Goal: Complete application form: Complete application form

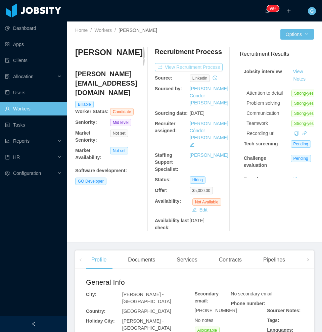
click at [167, 65] on button "View Recruitment Process" at bounding box center [189, 67] width 68 height 8
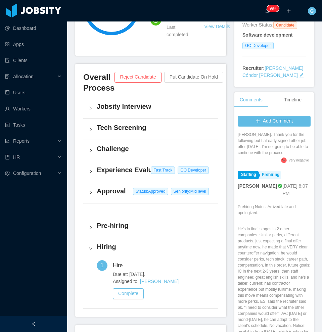
scroll to position [126, 0]
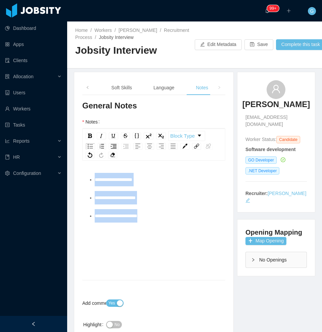
drag, startPoint x: 183, startPoint y: 229, endPoint x: 7, endPoint y: 149, distance: 193.0
click at [7, 149] on section "Dashboard Apps Clients Allocation Users Workers Tasks Reports HR Configuration …" at bounding box center [161, 166] width 322 height 332
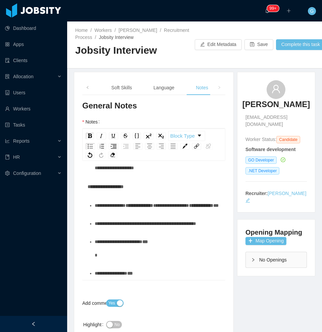
scroll to position [1593, 0]
click at [127, 232] on ul "**********" at bounding box center [154, 239] width 133 height 81
click at [125, 230] on div "**********" at bounding box center [158, 223] width 126 height 13
click at [116, 256] on div "**********" at bounding box center [158, 248] width 126 height 27
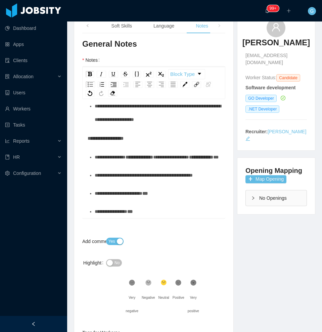
scroll to position [42, 0]
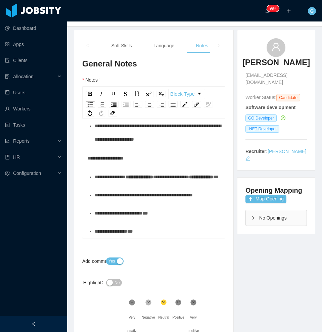
click at [100, 170] on div "**********" at bounding box center [158, 176] width 126 height 13
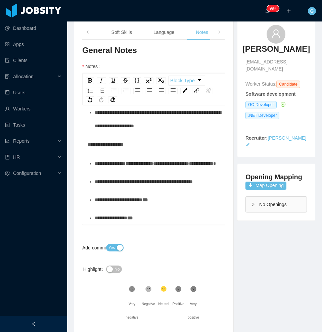
scroll to position [1301, 0]
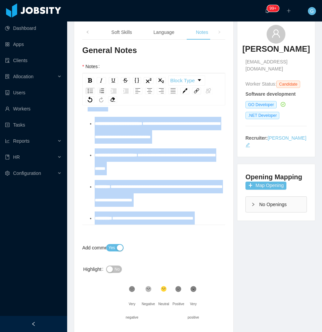
drag, startPoint x: 89, startPoint y: 128, endPoint x: 175, endPoint y: 165, distance: 93.7
click at [175, 165] on div "**********" at bounding box center [154, 98] width 133 height 1056
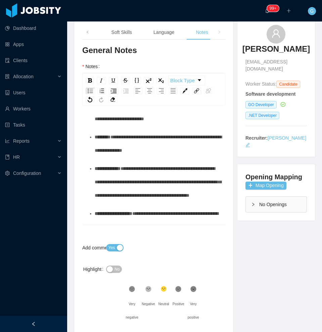
scroll to position [84, 0]
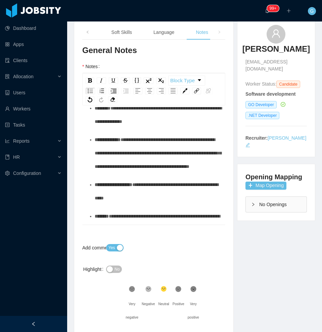
click at [112, 264] on div "No" at bounding box center [136, 269] width 60 height 13
click at [113, 271] on button "No" at bounding box center [114, 269] width 16 height 7
click at [252, 183] on div "Opening Mapping Map Opening No Openings" at bounding box center [276, 192] width 78 height 56
click at [251, 182] on button "Map Opening" at bounding box center [265, 186] width 41 height 8
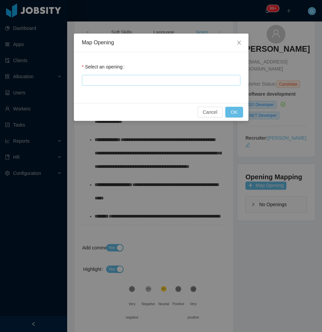
click at [115, 78] on div at bounding box center [160, 80] width 152 height 10
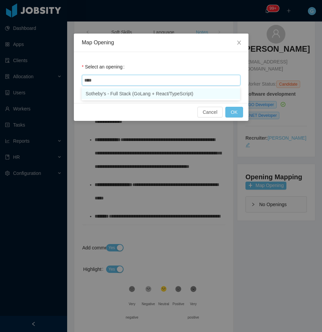
type input "*****"
click at [116, 97] on li "Sotheby's - Full Stack (GoLang + React/TypeScript)" at bounding box center [161, 93] width 158 height 11
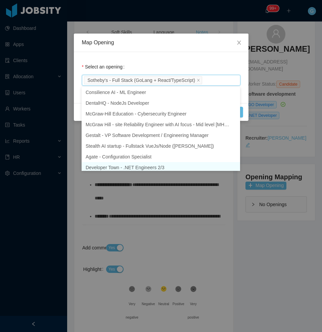
scroll to position [3, 0]
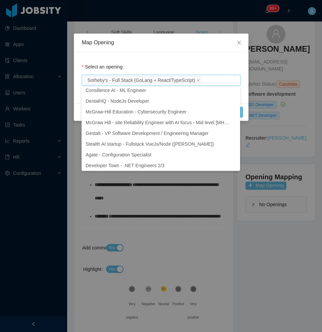
click at [125, 193] on div "Map Opening Select an opening Sotheby's - Full Stack (GoLang + React/TypeScript…" at bounding box center [161, 166] width 322 height 332
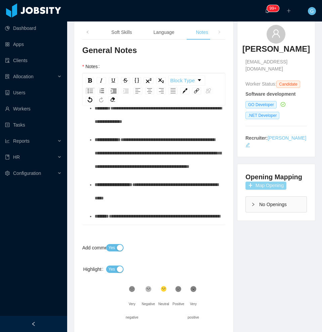
scroll to position [294, 0]
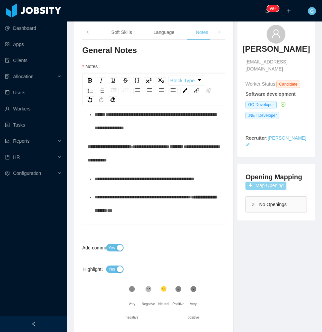
click at [255, 182] on button "Map Opening" at bounding box center [265, 186] width 41 height 8
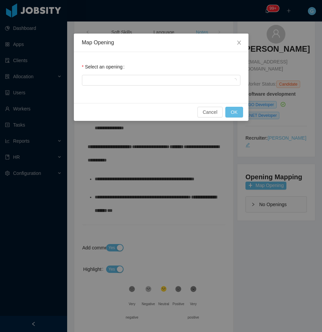
click at [130, 89] on div "Select an opening" at bounding box center [161, 77] width 175 height 51
click at [122, 81] on div at bounding box center [160, 80] width 152 height 10
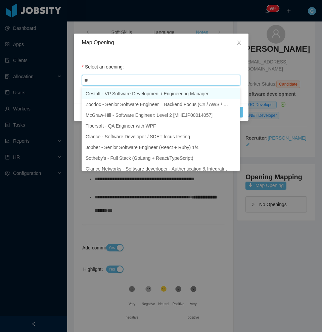
type input "***"
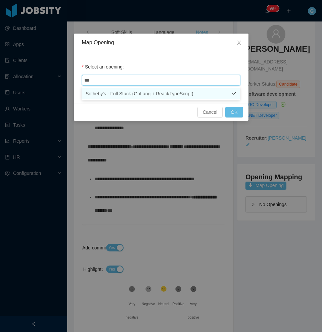
click at [126, 98] on li "Sotheby's - Full Stack (GoLang + React/TypeScript)" at bounding box center [161, 93] width 158 height 11
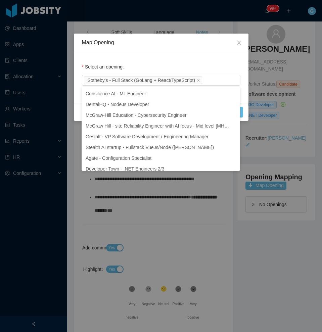
click at [242, 95] on div "Select an opening Sotheby's - Full Stack (GoLang + React/TypeScript)" at bounding box center [161, 77] width 175 height 51
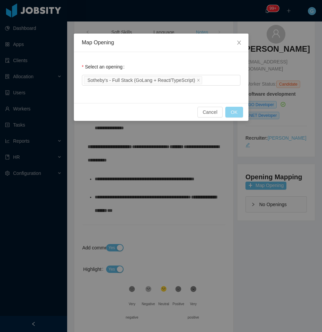
click at [238, 110] on button "OK" at bounding box center [233, 112] width 17 height 11
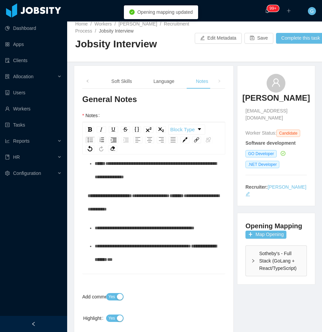
scroll to position [0, 0]
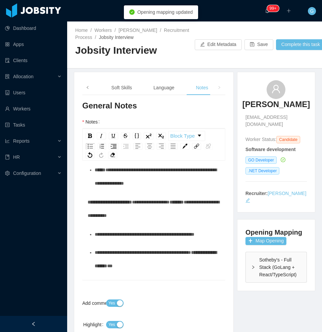
click at [87, 85] on span at bounding box center [88, 87] width 4 height 7
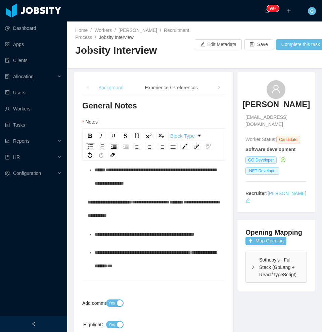
click at [107, 87] on div "Background" at bounding box center [111, 87] width 36 height 15
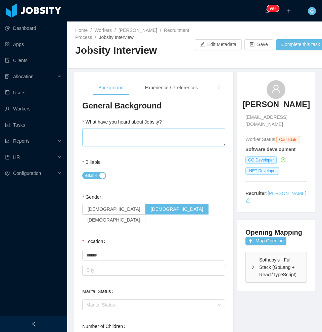
click at [122, 135] on textarea "What have you heard about Jobsity?" at bounding box center [153, 137] width 143 height 17
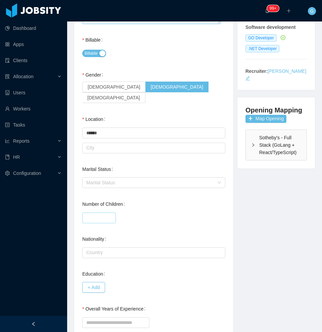
scroll to position [168, 0]
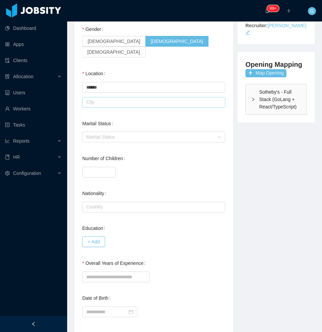
type textarea "*"
click at [101, 97] on input "text" at bounding box center [153, 102] width 143 height 11
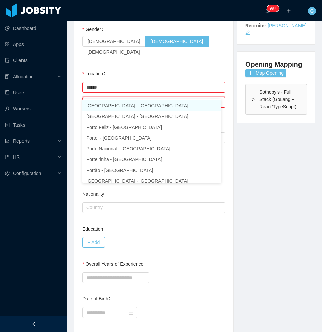
click at [106, 105] on li "Porto Alegre - Rio Grande do Sul" at bounding box center [151, 105] width 139 height 11
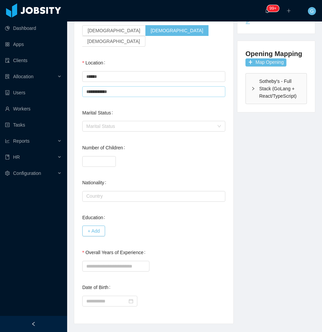
scroll to position [184, 0]
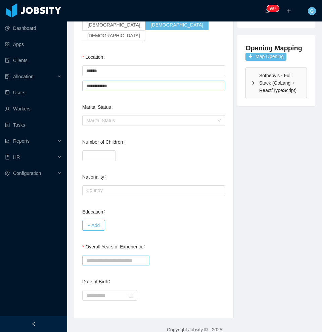
type input "**********"
click at [109, 255] on input "Overall Years of Experience" at bounding box center [115, 260] width 67 height 11
drag, startPoint x: 105, startPoint y: 255, endPoint x: 73, endPoint y: 253, distance: 32.3
click at [73, 253] on div "**********" at bounding box center [153, 103] width 163 height 431
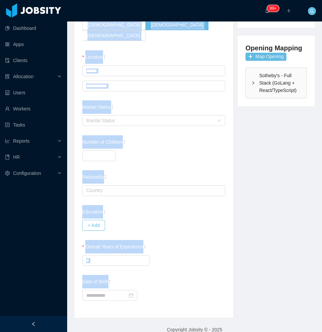
drag, startPoint x: 138, startPoint y: 258, endPoint x: 72, endPoint y: 254, distance: 66.6
click at [72, 254] on div "**********" at bounding box center [194, 103] width 258 height 431
click at [94, 255] on input "*" at bounding box center [115, 260] width 67 height 11
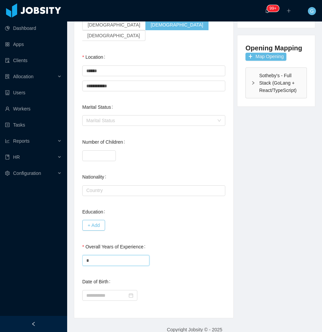
click at [94, 255] on input "*" at bounding box center [115, 260] width 67 height 11
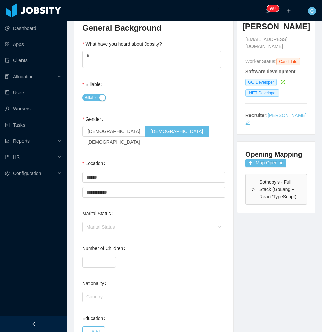
scroll to position [0, 0]
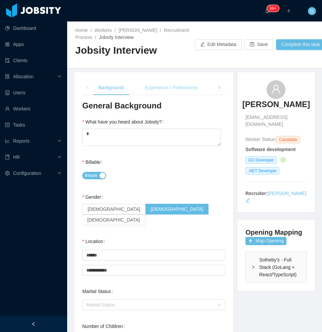
type input "**"
click at [161, 90] on div "Experience / Preferences" at bounding box center [171, 87] width 63 height 15
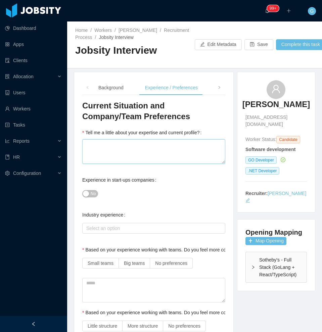
click at [147, 150] on textarea "Tell me a little about your expertise and current profile?" at bounding box center [153, 151] width 143 height 25
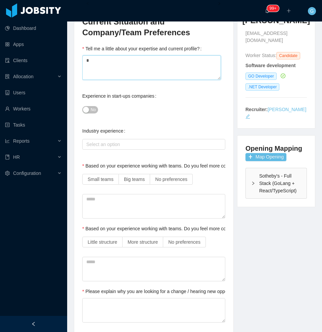
type textarea "*"
click at [174, 186] on div "Small teams Big teams No preferences" at bounding box center [153, 179] width 143 height 13
click at [154, 167] on label "Based on your experience working with teams. Do you feel more comfortable worki…" at bounding box center [212, 165] width 261 height 5
click at [158, 180] on span "No preferences" at bounding box center [171, 179] width 32 height 5
click at [177, 241] on span "No preferences" at bounding box center [184, 241] width 32 height 5
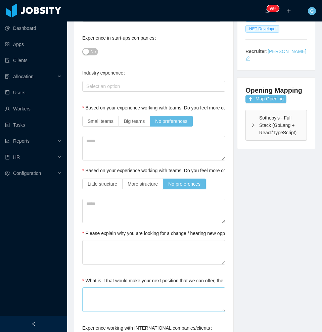
scroll to position [210, 0]
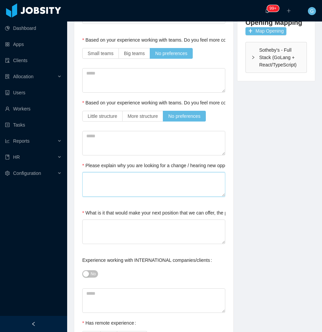
click at [105, 174] on textarea "Please explain why you are looking for a change / hearing new opportunities" at bounding box center [153, 184] width 143 height 25
type textarea "*"
click at [100, 227] on textarea "What is it that would make your next position that we can offer, the perfect on…" at bounding box center [153, 232] width 143 height 25
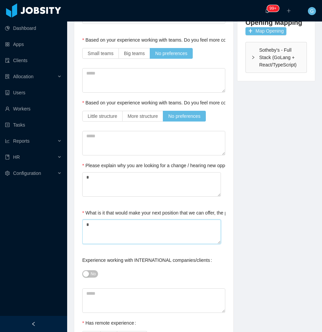
scroll to position [294, 0]
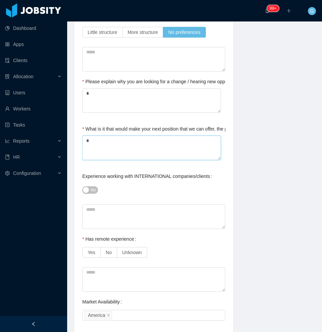
type textarea "*"
click at [90, 191] on button "No" at bounding box center [90, 189] width 16 height 7
click at [83, 250] on label "Yes" at bounding box center [91, 252] width 18 height 11
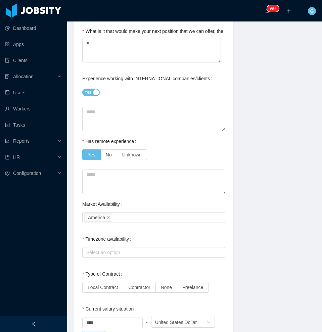
scroll to position [462, 0]
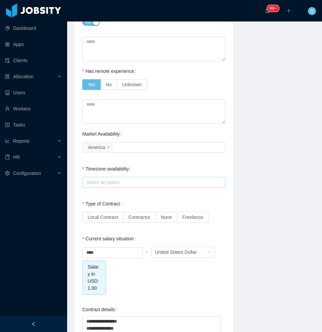
click at [106, 182] on div "Select an option" at bounding box center [152, 182] width 132 height 7
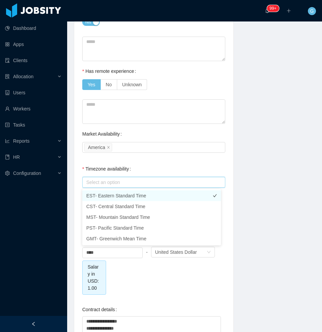
click at [110, 197] on li "EST- Eastern Standard Time" at bounding box center [151, 195] width 139 height 11
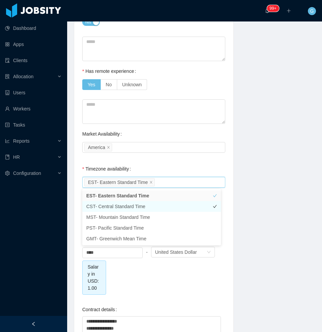
click at [111, 203] on li "CST- Central Standard Time" at bounding box center [151, 206] width 139 height 11
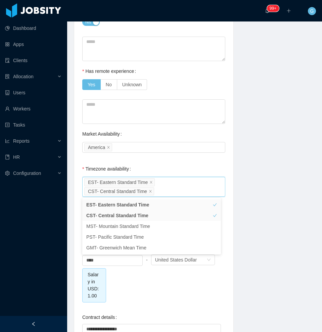
click at [84, 163] on div "Timezone availability" at bounding box center [107, 168] width 51 height 13
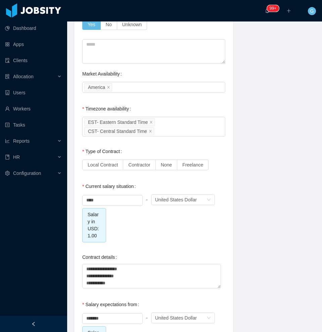
scroll to position [530, 0]
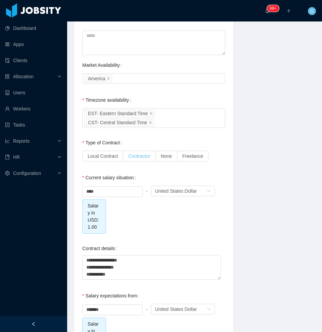
click at [148, 155] on span "Contractor" at bounding box center [139, 155] width 22 height 5
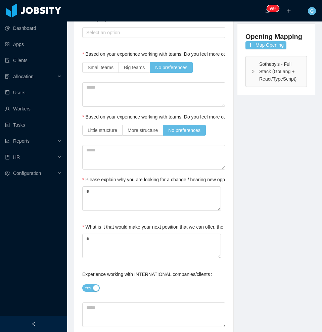
scroll to position [0, 0]
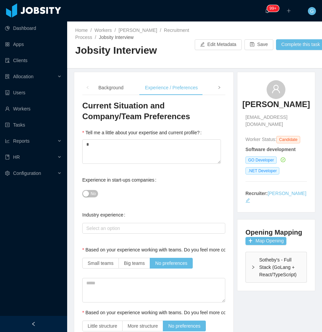
click at [217, 89] on span at bounding box center [219, 87] width 4 height 7
click at [104, 84] on div "Profile" at bounding box center [109, 87] width 24 height 15
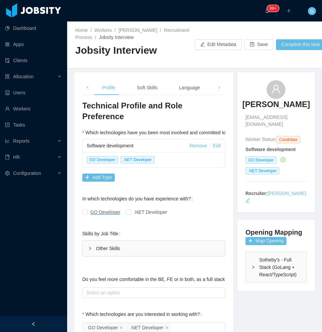
click at [86, 205] on div "GO Developer .NET Developer" at bounding box center [153, 211] width 143 height 13
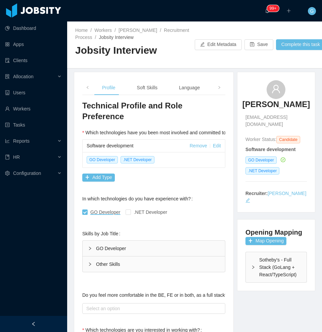
click at [122, 244] on div "GO Developer" at bounding box center [154, 248] width 142 height 15
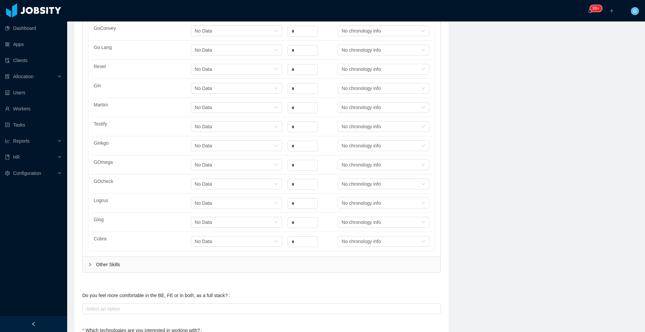
scroll to position [287, 0]
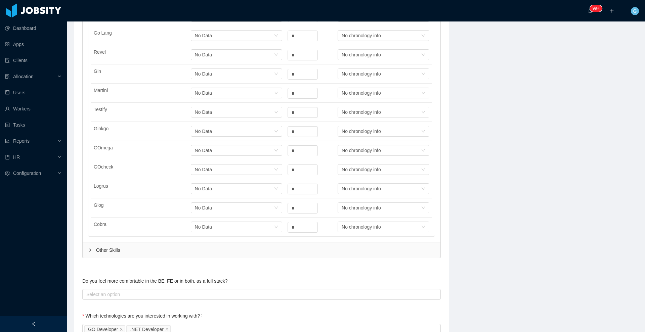
click at [126, 237] on div "Go and Common Libraries Javascript and Common Libraries Software Development In…" at bounding box center [262, 97] width 358 height 290
click at [123, 255] on div "Other Skills" at bounding box center [262, 249] width 358 height 15
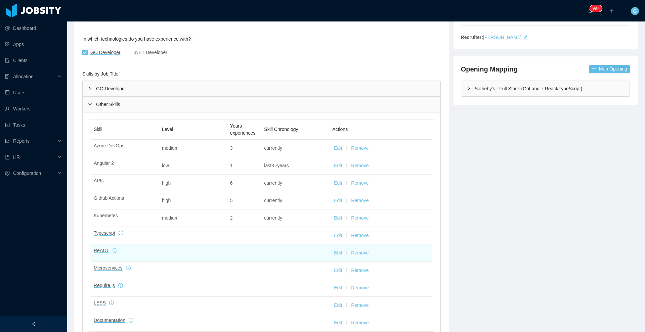
scroll to position [35, 0]
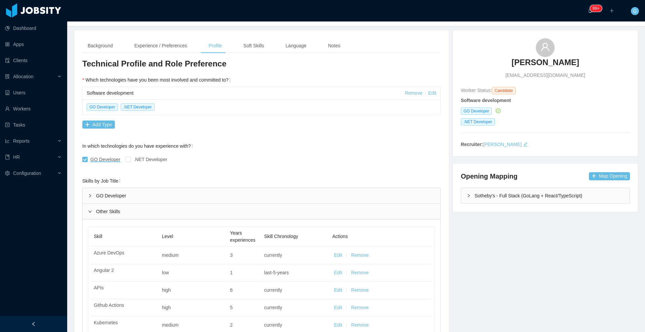
click at [132, 200] on div "GO Developer" at bounding box center [262, 195] width 358 height 15
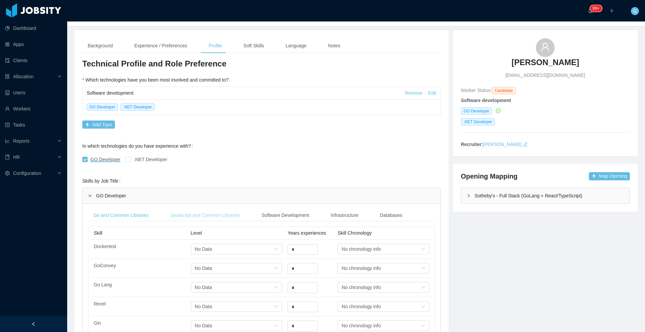
click at [203, 219] on div "Javascript and Common Libraries" at bounding box center [205, 215] width 81 height 12
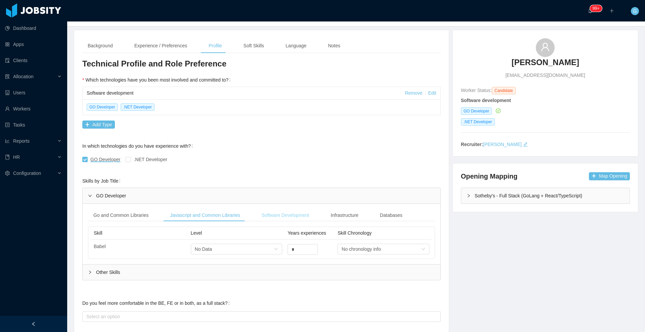
click at [283, 213] on div "Software Development" at bounding box center [285, 215] width 58 height 12
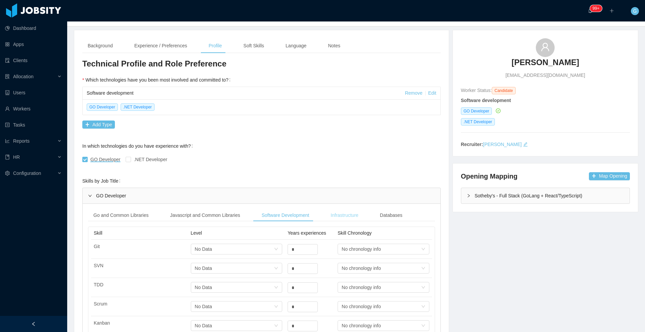
click at [322, 218] on div "Infrastructure" at bounding box center [344, 215] width 38 height 12
click at [120, 221] on div "Go and Common Libraries Javascript and Common Libraries Software Development In…" at bounding box center [261, 320] width 347 height 222
click at [121, 219] on div "Go and Common Libraries" at bounding box center [121, 215] width 66 height 12
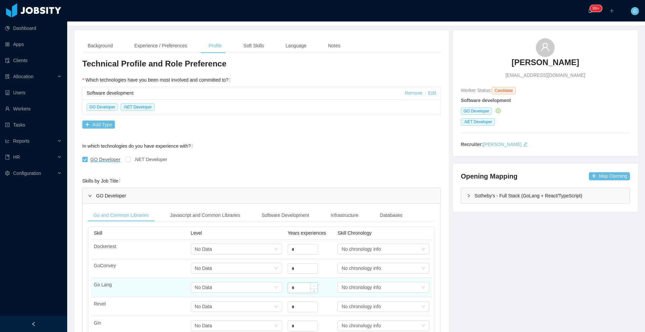
click at [313, 285] on icon "icon: up" at bounding box center [314, 285] width 2 height 1
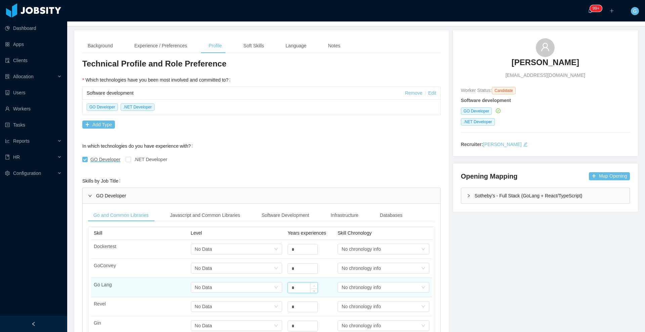
type input "*"
click at [313, 285] on icon "icon: up" at bounding box center [314, 285] width 2 height 1
click at [278, 285] on div "Select one No Data" at bounding box center [237, 287] width 92 height 11
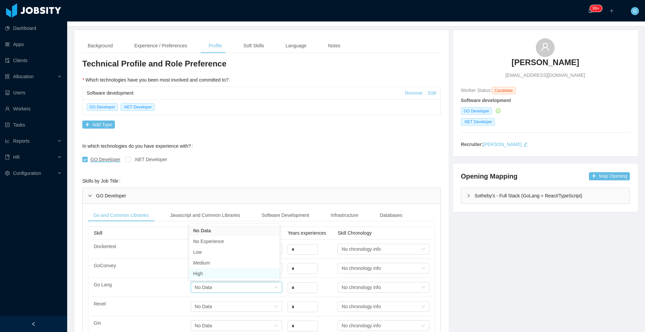
click at [225, 269] on li "High" at bounding box center [234, 273] width 90 height 11
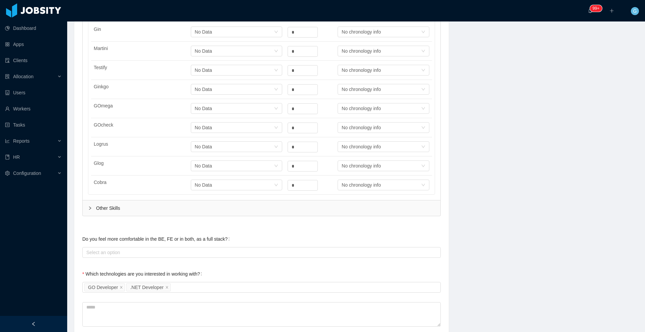
scroll to position [203, 0]
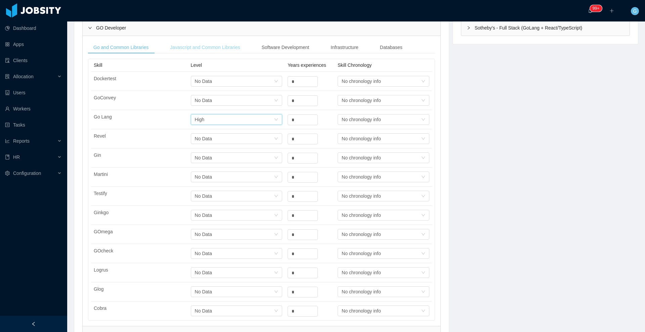
click at [180, 45] on div "Javascript and Common Libraries" at bounding box center [205, 47] width 81 height 12
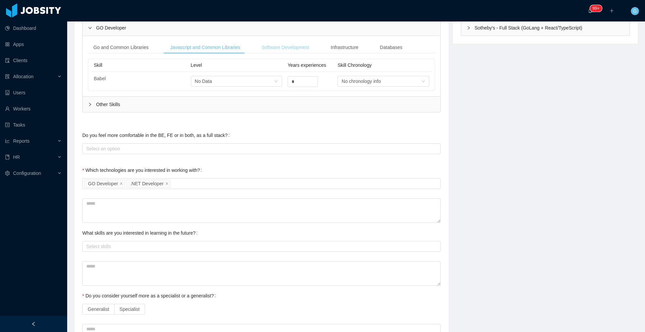
click at [273, 50] on div "Software Development" at bounding box center [285, 47] width 58 height 12
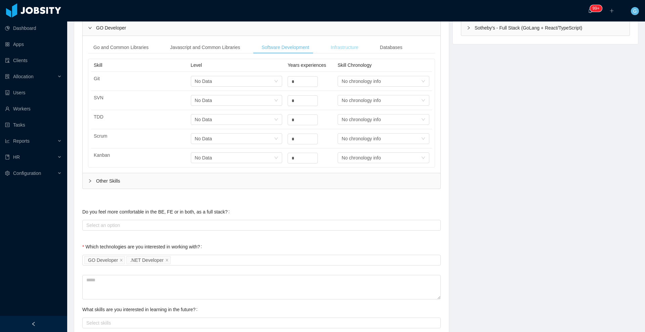
click at [322, 49] on div "Infrastructure" at bounding box center [344, 47] width 38 height 12
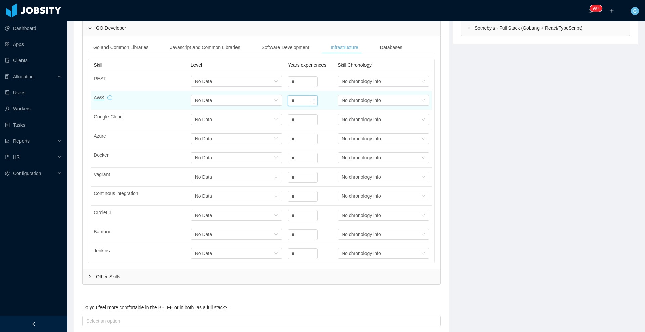
click at [310, 96] on span "Increase Value" at bounding box center [313, 99] width 7 height 6
type input "*"
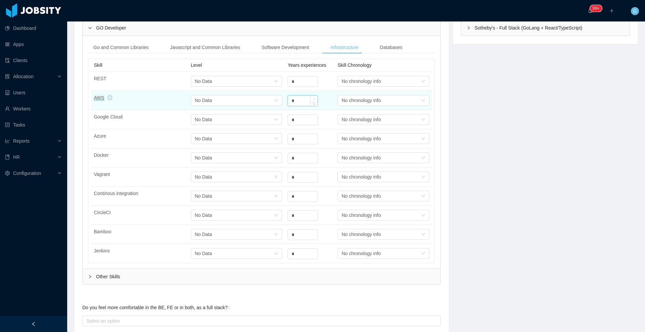
click at [310, 96] on span "Increase Value" at bounding box center [313, 99] width 7 height 6
click at [262, 102] on div "Select one No Data" at bounding box center [234, 100] width 79 height 10
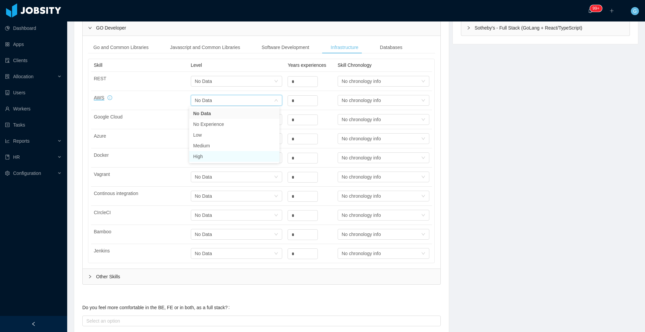
click at [229, 152] on li "High" at bounding box center [234, 156] width 90 height 11
click at [322, 52] on div "Databases" at bounding box center [390, 47] width 33 height 12
click at [184, 274] on div "Other Skills" at bounding box center [262, 276] width 358 height 15
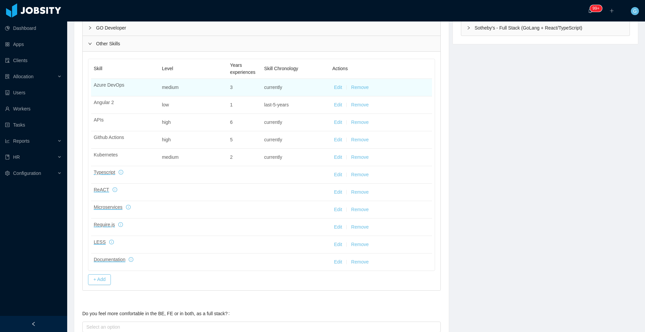
click at [322, 88] on div at bounding box center [346, 87] width 0 height 4
click at [322, 85] on button "Edit" at bounding box center [338, 87] width 8 height 7
click at [279, 95] on td "Select one Currently working on it" at bounding box center [297, 88] width 68 height 19
click at [279, 89] on div "Currently working on it" at bounding box center [293, 88] width 47 height 10
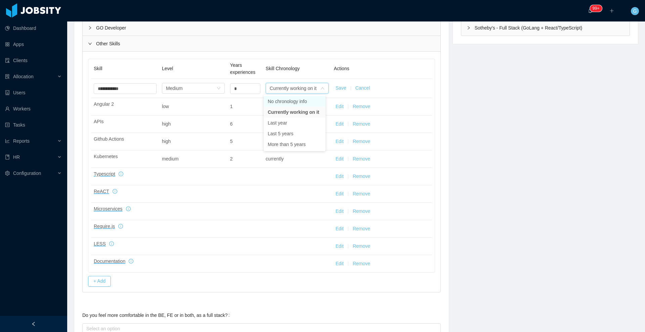
click at [279, 96] on li "No chronology info" at bounding box center [295, 101] width 62 height 11
click at [321, 88] on icon "icon: down" at bounding box center [322, 88] width 4 height 4
click at [283, 135] on li "Last 5 years" at bounding box center [295, 133] width 62 height 11
click at [322, 88] on button "Save" at bounding box center [340, 88] width 11 height 7
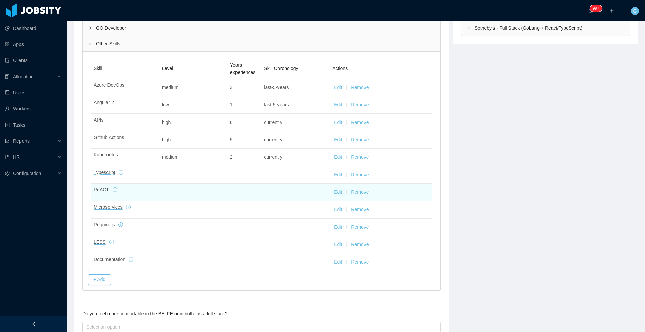
click at [322, 194] on button "Edit" at bounding box center [338, 192] width 8 height 7
click at [188, 192] on div "Select one" at bounding box center [189, 193] width 47 height 7
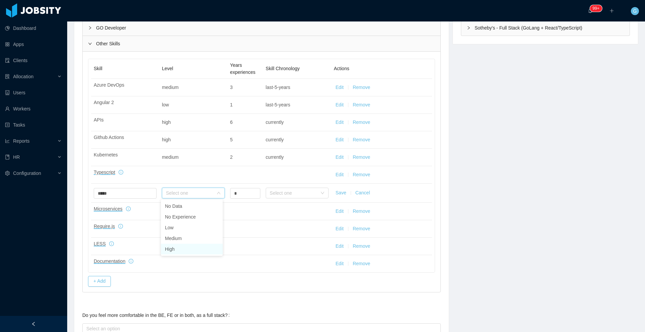
click at [177, 250] on li "High" at bounding box center [192, 249] width 62 height 11
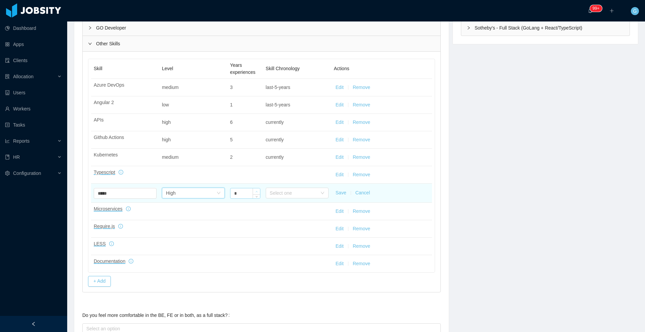
click at [253, 190] on span "Increase Value" at bounding box center [256, 191] width 7 height 6
type input "*"
click at [253, 190] on span "Increase Value" at bounding box center [256, 191] width 7 height 6
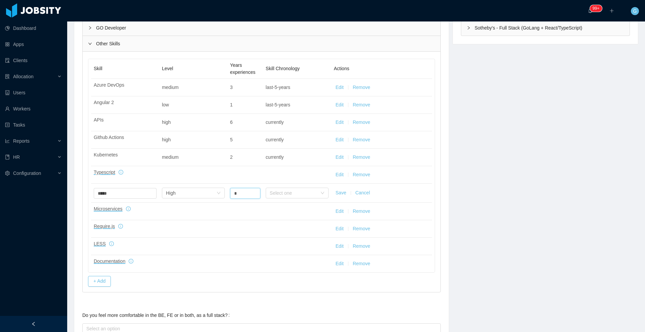
click at [322, 193] on button "Save" at bounding box center [340, 192] width 11 height 7
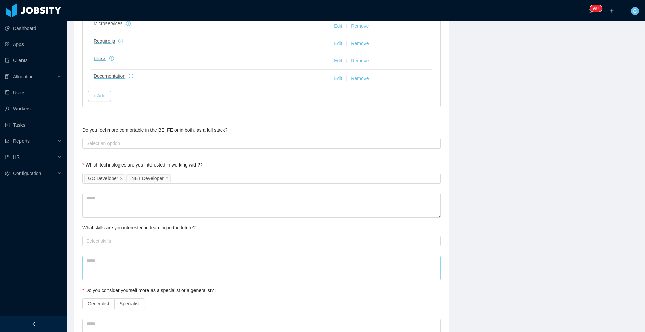
scroll to position [455, 0]
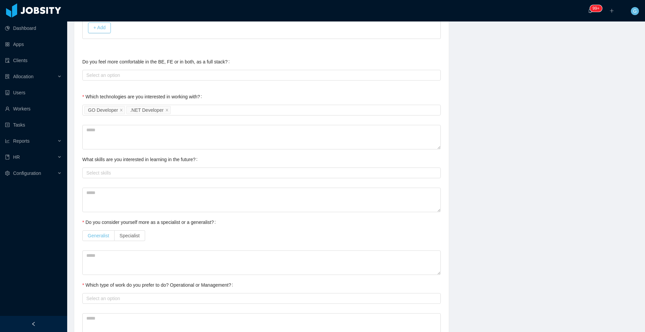
click at [92, 236] on span "Generalist" at bounding box center [98, 235] width 21 height 5
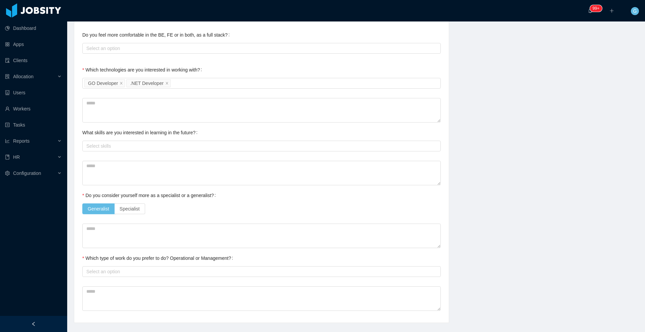
scroll to position [496, 0]
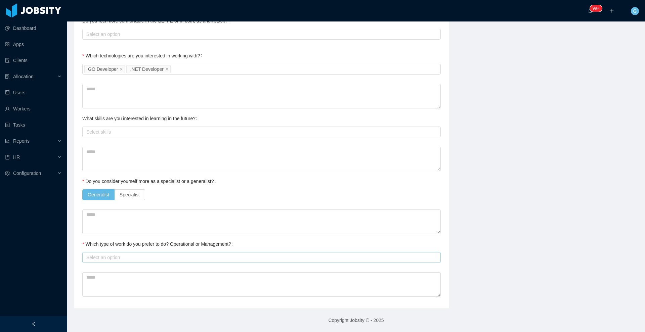
click at [101, 258] on div "Select an option" at bounding box center [259, 257] width 347 height 7
click at [105, 268] on li "Operational" at bounding box center [259, 270] width 354 height 11
click at [110, 159] on textarea at bounding box center [261, 159] width 358 height 25
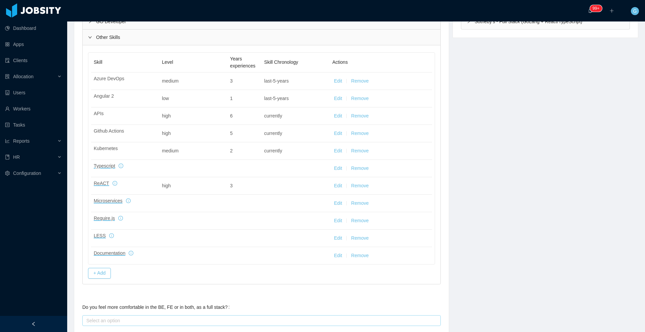
scroll to position [328, 0]
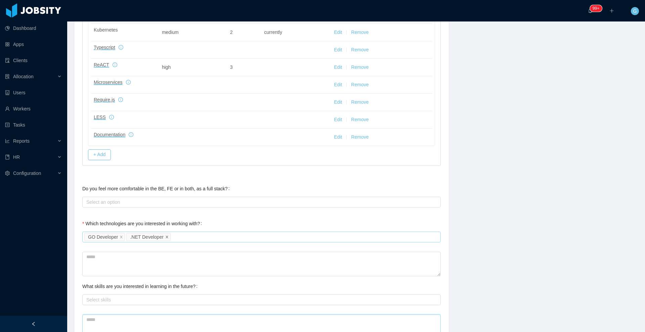
click at [166, 237] on icon "icon: close" at bounding box center [167, 237] width 2 height 2
click at [164, 237] on div "Select Job Titles GO Developer" at bounding box center [260, 237] width 352 height 10
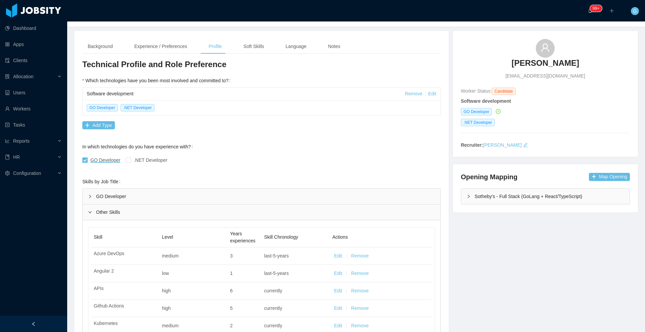
scroll to position [34, 0]
click at [322, 94] on div "Software development Remove Edit" at bounding box center [262, 94] width 358 height 13
click at [322, 96] on link "Edit" at bounding box center [432, 93] width 8 height 5
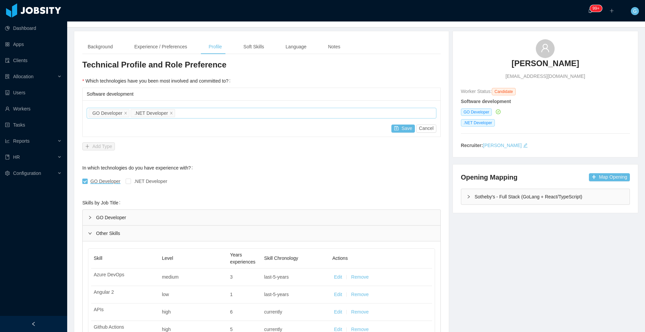
click at [178, 114] on div "Job titles GO Developer .NET Developer" at bounding box center [260, 113] width 343 height 10
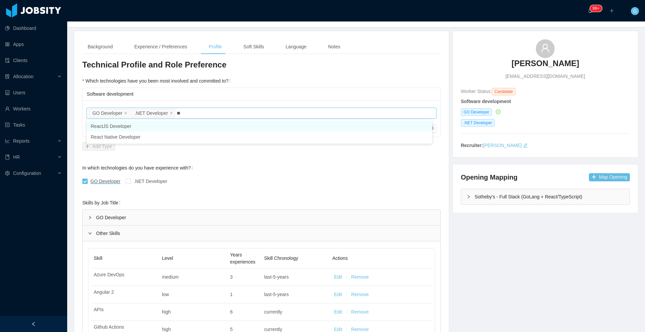
type input "***"
click at [116, 124] on li "ReactJS Developer" at bounding box center [259, 126] width 345 height 11
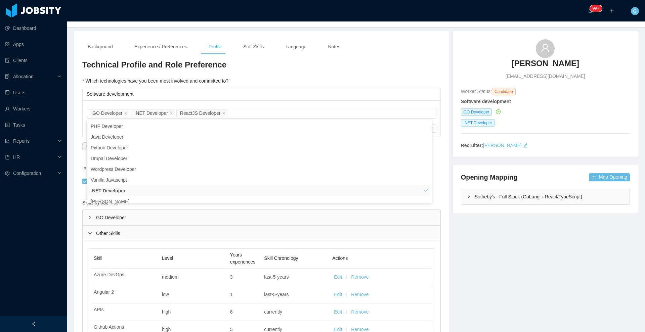
click at [312, 104] on div "Job titles GO Developer .NET Developer ReactJS Developer Save Cancel" at bounding box center [262, 118] width 358 height 36
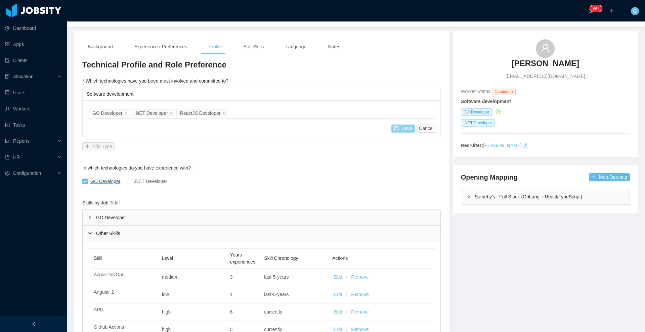
click at [322, 129] on button "Save" at bounding box center [403, 129] width 24 height 8
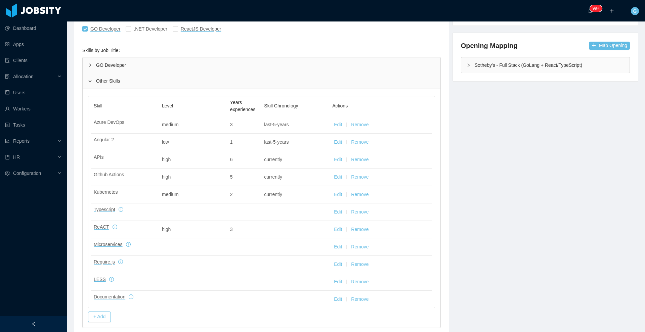
scroll to position [118, 0]
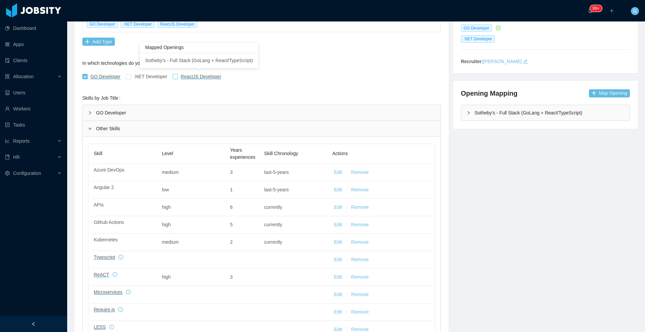
click at [185, 77] on span "ReactJS Developer" at bounding box center [201, 76] width 41 height 5
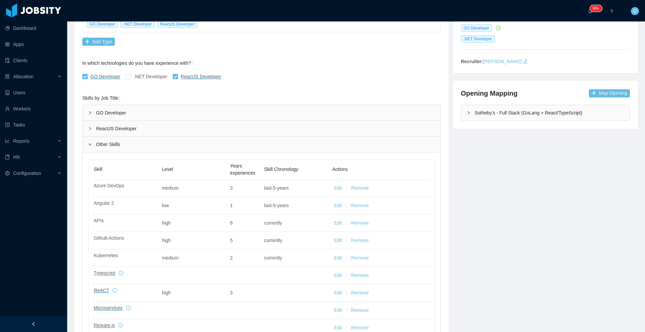
click at [103, 131] on div "ReactJS Developer" at bounding box center [262, 128] width 358 height 15
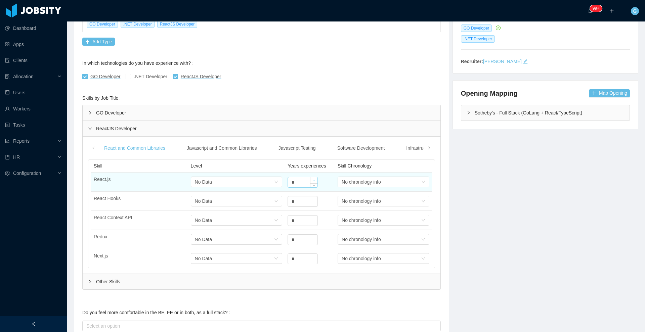
click at [313, 180] on span "Increase Value" at bounding box center [313, 180] width 7 height 6
click at [316, 183] on div "*" at bounding box center [309, 181] width 45 height 13
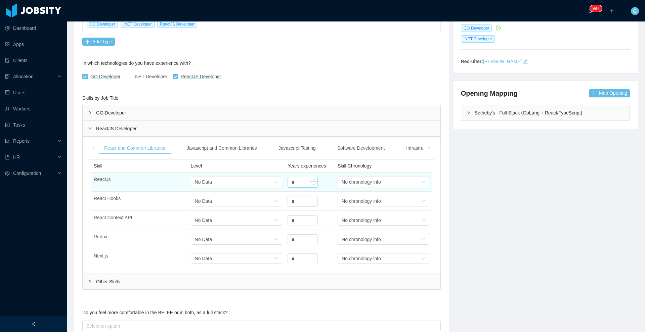
type input "*"
click at [315, 184] on span "Decrease Value" at bounding box center [313, 184] width 7 height 6
click at [263, 179] on div "Select one No Data" at bounding box center [234, 182] width 79 height 10
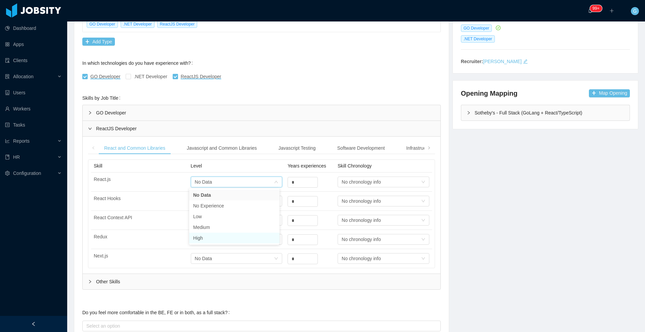
click at [234, 237] on li "High" at bounding box center [234, 238] width 90 height 11
click at [202, 148] on div "Javascript and Common Libraries" at bounding box center [221, 148] width 81 height 12
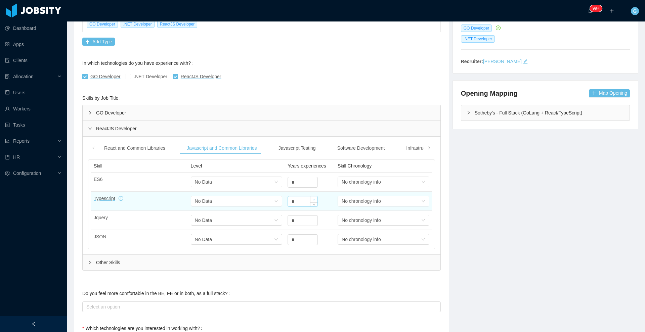
click at [313, 199] on icon "icon: up" at bounding box center [314, 200] width 2 height 2
click at [261, 198] on div "Select one No Data" at bounding box center [234, 201] width 79 height 10
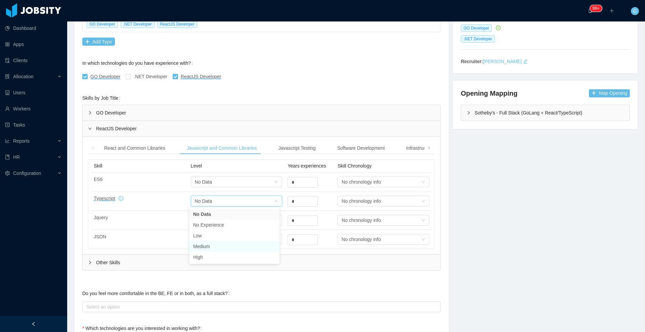
click at [213, 250] on li "Medium" at bounding box center [234, 246] width 90 height 11
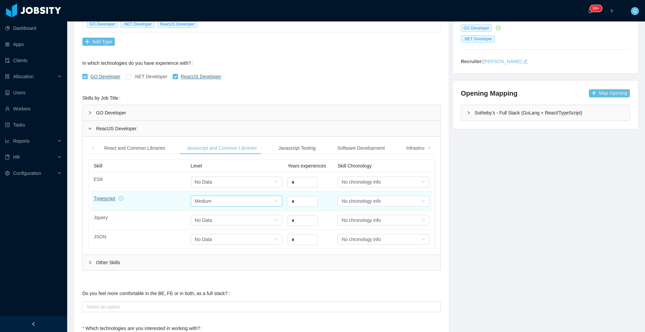
click at [209, 200] on div "Medium" at bounding box center [203, 201] width 17 height 10
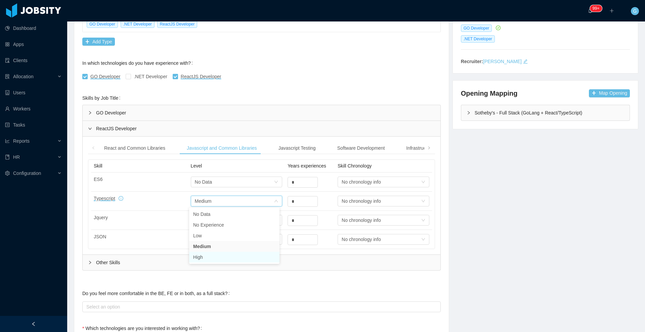
drag, startPoint x: 210, startPoint y: 251, endPoint x: 209, endPoint y: 260, distance: 8.8
click at [209, 260] on li "High" at bounding box center [234, 257] width 90 height 11
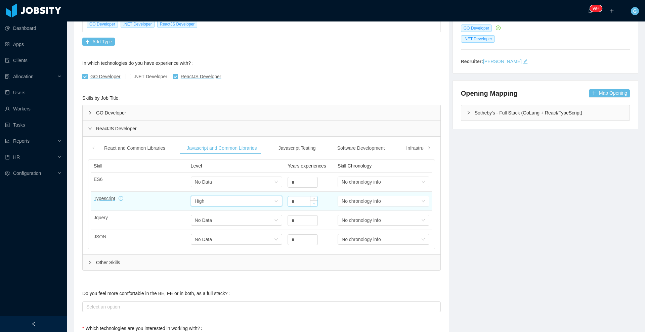
type input "*"
click at [310, 201] on span "Decrease Value" at bounding box center [313, 203] width 7 height 6
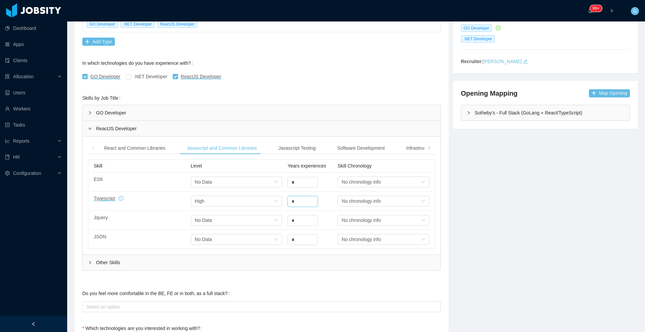
click at [125, 270] on div "Other Skills Skill Level Years experiences Skill Chronology Actions Azure DevOp…" at bounding box center [262, 263] width 358 height 16
click at [125, 267] on div "Other Skills" at bounding box center [262, 262] width 358 height 15
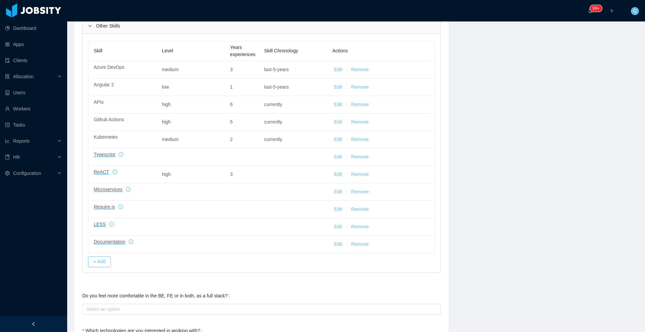
scroll to position [244, 0]
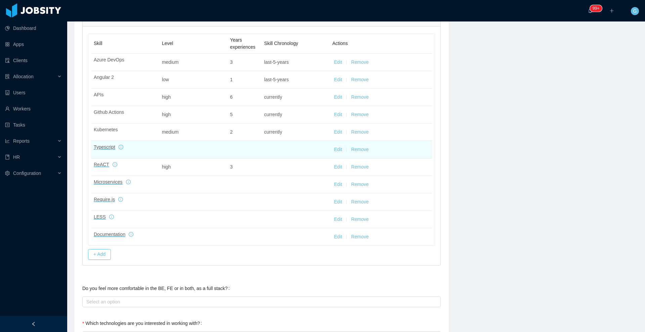
click at [322, 150] on button "Remove" at bounding box center [359, 149] width 17 height 7
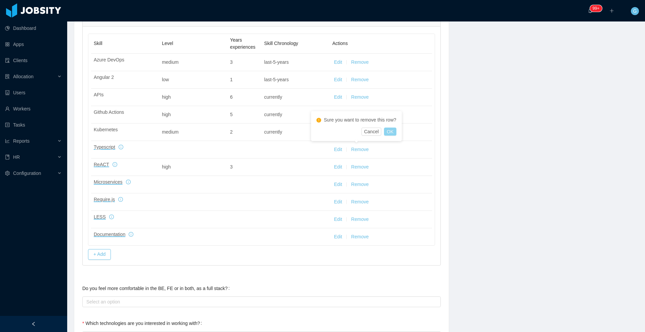
click at [322, 131] on button "OK" at bounding box center [390, 132] width 12 height 8
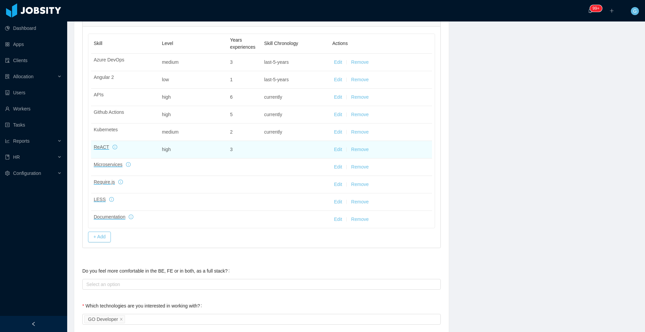
click at [322, 153] on button "Remove" at bounding box center [359, 149] width 17 height 7
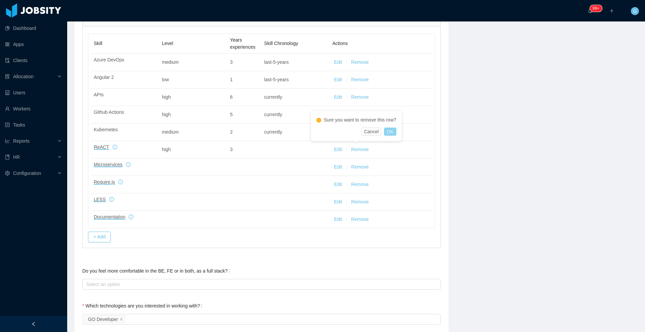
click at [322, 133] on button "OK" at bounding box center [390, 132] width 12 height 8
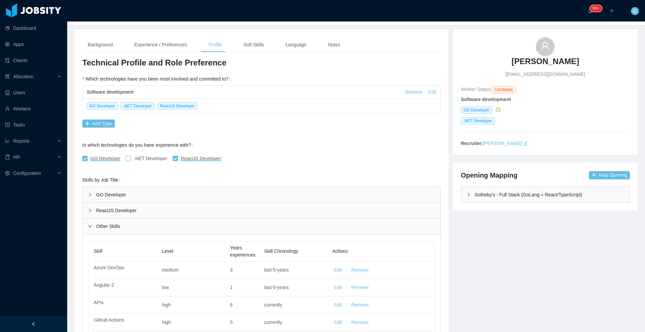
scroll to position [0, 0]
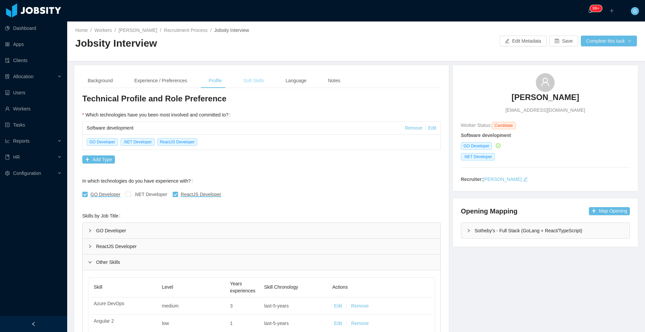
click at [256, 83] on div "Soft Skills" at bounding box center [253, 80] width 31 height 15
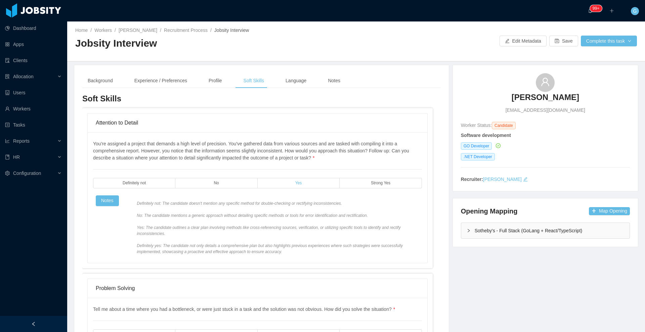
click at [268, 179] on label "Yes" at bounding box center [298, 183] width 82 height 10
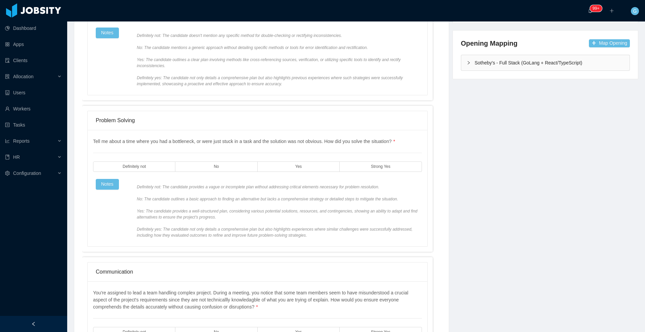
click at [282, 160] on div "Tell me about a time where you had a bottleneck, or were just stuck in a task a…" at bounding box center [257, 188] width 329 height 100
click at [282, 169] on label "Yes" at bounding box center [298, 166] width 82 height 10
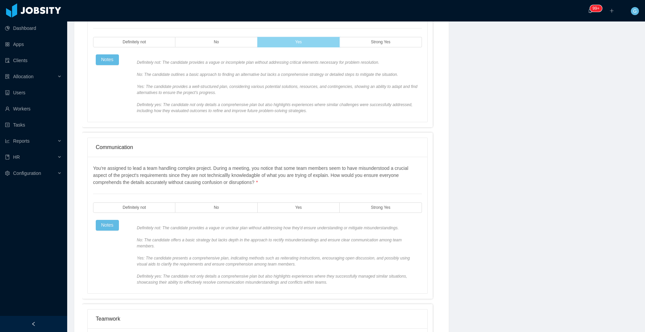
scroll to position [336, 0]
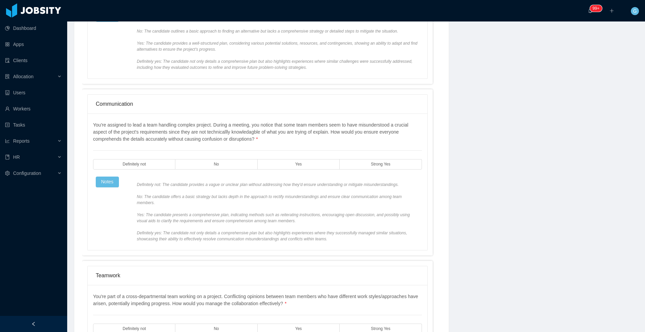
click at [301, 151] on div "You're assigned to lead a team handling complex project. During a meeting, you …" at bounding box center [257, 182] width 329 height 121
click at [301, 161] on label "Yes" at bounding box center [298, 164] width 82 height 10
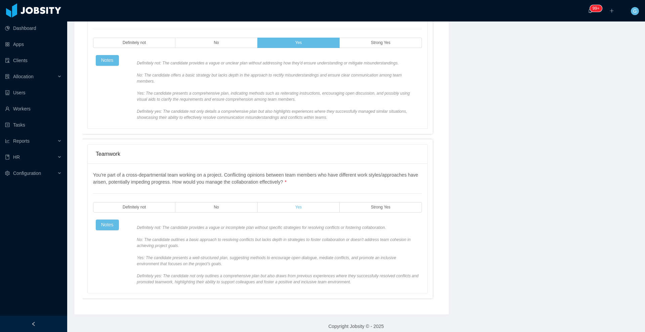
click at [273, 202] on label "Yes" at bounding box center [298, 207] width 82 height 10
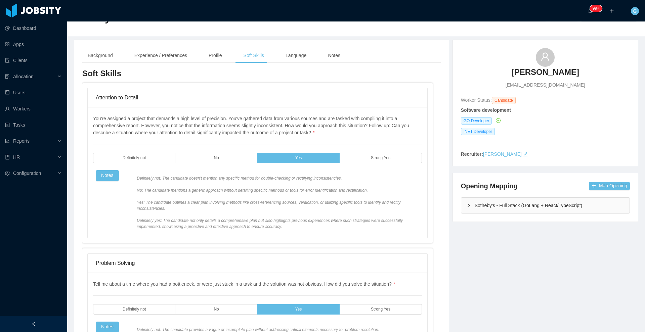
scroll to position [0, 0]
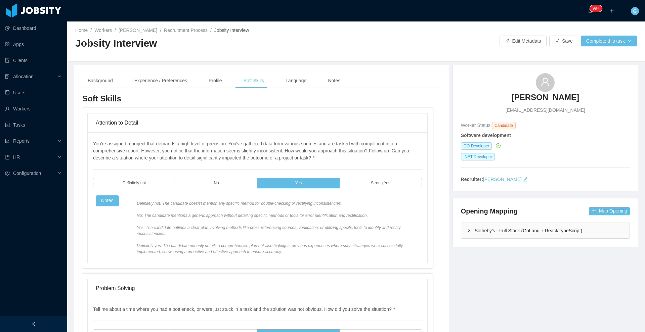
click at [309, 84] on div "Background Experience / Preferences Profile Soft Skills Language Notes" at bounding box center [213, 80] width 263 height 15
click at [303, 83] on div "Language" at bounding box center [296, 80] width 32 height 15
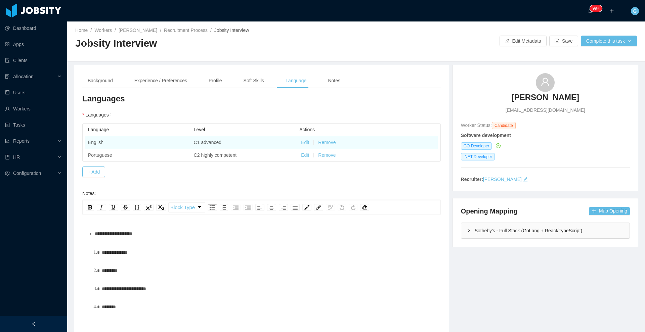
click at [301, 143] on button "Edit" at bounding box center [305, 142] width 8 height 7
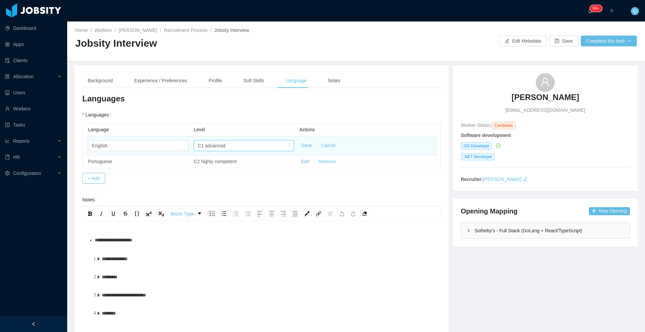
click at [218, 143] on div "C1 advanced" at bounding box center [212, 146] width 28 height 10
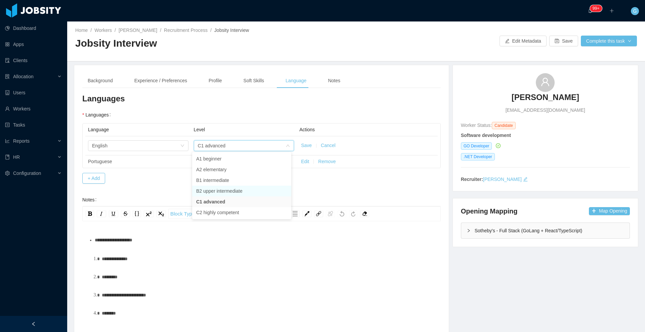
click at [216, 189] on li "B2 upper intermediate" at bounding box center [241, 191] width 99 height 11
click at [301, 146] on button "Save" at bounding box center [306, 145] width 11 height 7
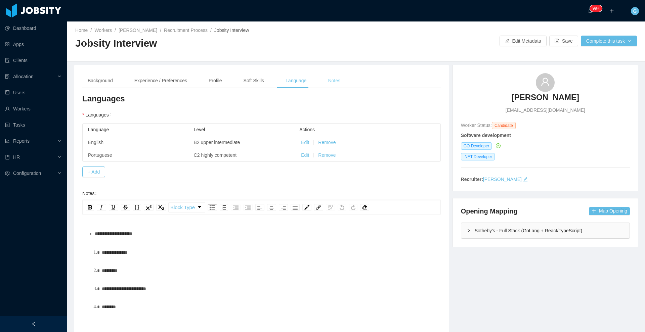
click at [322, 87] on div "Notes" at bounding box center [333, 80] width 23 height 15
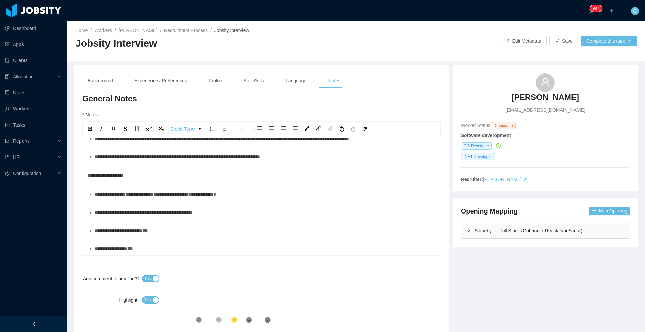
click at [322, 47] on div "Home / Workers / Lucas Garcia / Recruitment Process / Jobsity Interview / Jobsi…" at bounding box center [355, 41] width 577 height 40
click at [322, 43] on button "Complete this task" at bounding box center [608, 41] width 56 height 11
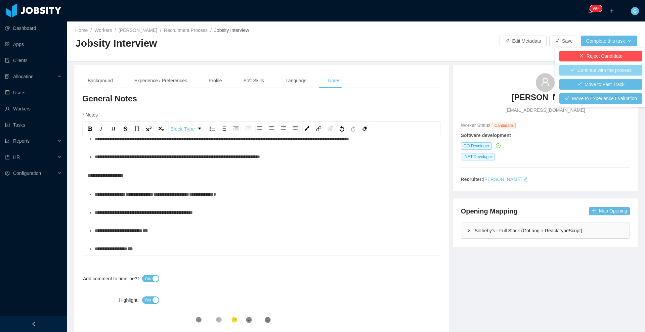
click at [322, 69] on button "Continue with the process" at bounding box center [600, 70] width 83 height 11
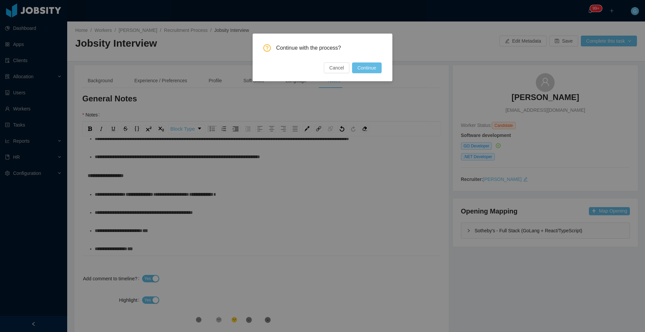
drag, startPoint x: 425, startPoint y: 58, endPoint x: 403, endPoint y: 72, distance: 26.4
click at [322, 62] on div "Continue with the process? Cancel Continue" at bounding box center [322, 166] width 645 height 332
click at [322, 73] on div "Continue with the process? Cancel Continue" at bounding box center [322, 166] width 645 height 332
click at [322, 73] on button "Continue" at bounding box center [367, 67] width 30 height 11
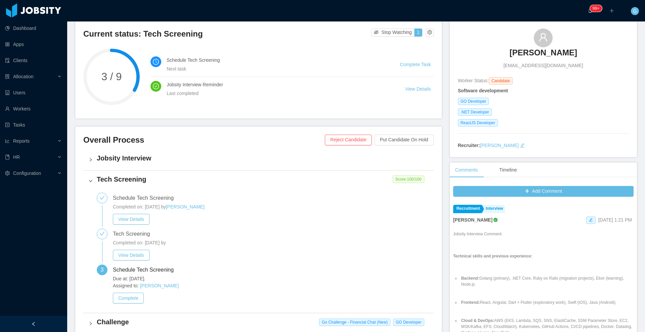
scroll to position [42, 0]
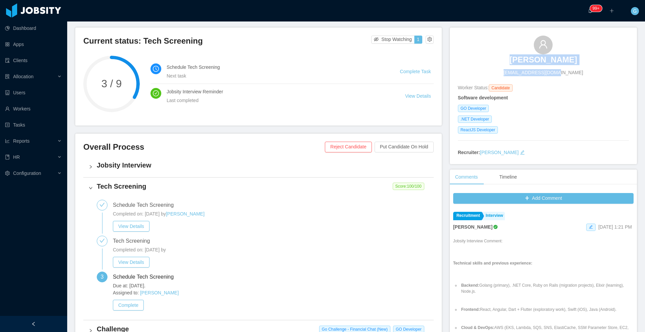
drag, startPoint x: 501, startPoint y: 56, endPoint x: 593, endPoint y: 59, distance: 91.7
click at [322, 59] on div "Lucas Garcia garcia.mgo@gmail.com" at bounding box center [543, 56] width 171 height 41
drag, startPoint x: 500, startPoint y: 60, endPoint x: 569, endPoint y: 58, distance: 69.2
click at [322, 58] on div "Lucas Garcia garcia.mgo@gmail.com" at bounding box center [543, 56] width 171 height 41
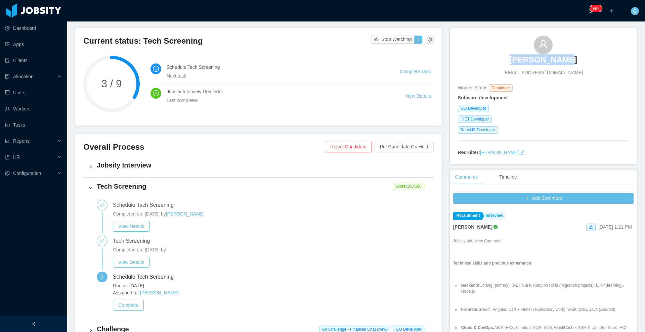
copy h3 "Lucas Garcia"
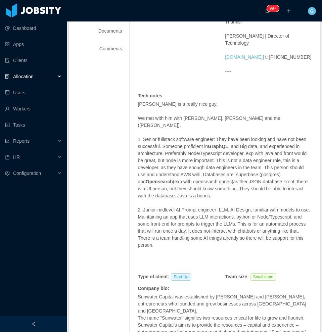
scroll to position [180, 0]
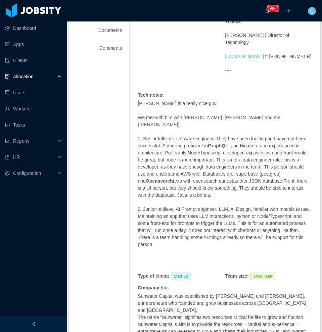
drag, startPoint x: 170, startPoint y: 236, endPoint x: 133, endPoint y: 133, distance: 109.1
click at [133, 133] on div "Requested at : [DATE] Initial info : Initial email received: Hey [PERSON_NAME]!…" at bounding box center [220, 197] width 183 height 489
copy span "5. Loremi dolorsita consecte adipisci: Elit sedd eius tempori utl etdo mag aliq…"
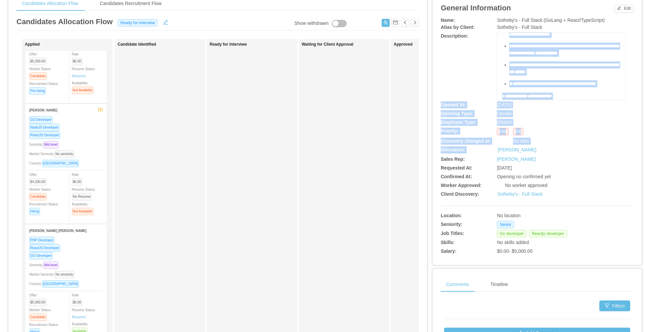
scroll to position [84, 0]
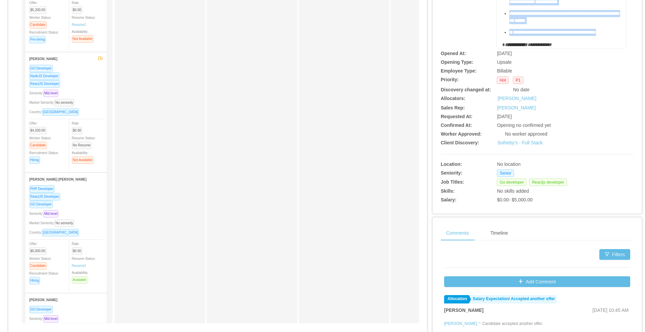
drag, startPoint x: 496, startPoint y: 78, endPoint x: 539, endPoint y: 35, distance: 60.3
click at [539, 35] on div "**********" at bounding box center [561, 14] width 129 height 67
copy div "**********"
